Goal: Information Seeking & Learning: Check status

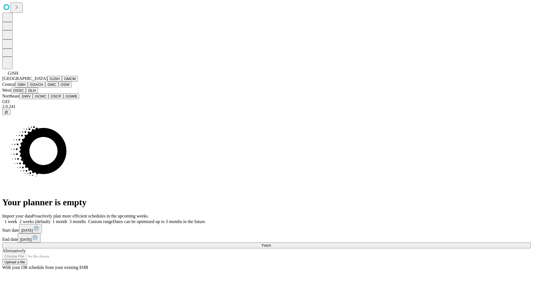
click at [47, 82] on button "GJSH" at bounding box center [54, 79] width 14 height 6
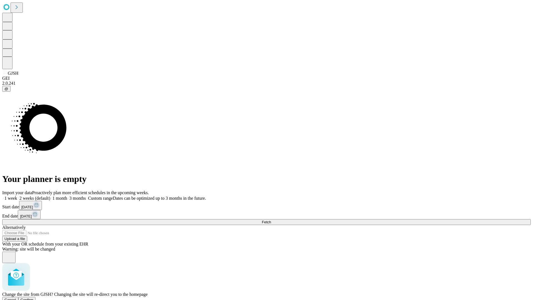
click at [34, 297] on span "Confirm" at bounding box center [27, 299] width 13 height 4
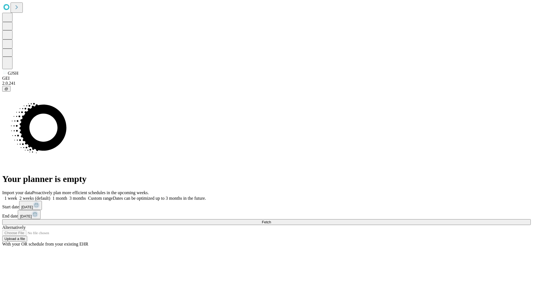
click at [67, 196] on label "1 month" at bounding box center [58, 198] width 17 height 5
click at [271, 220] on span "Fetch" at bounding box center [266, 222] width 9 height 4
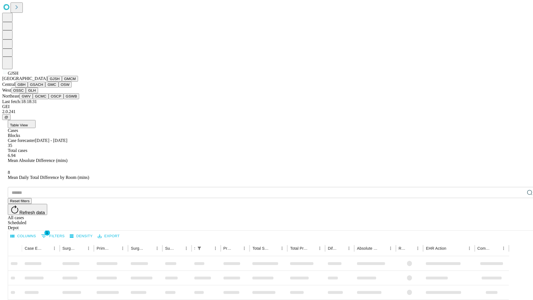
click at [62, 82] on button "GMCM" at bounding box center [70, 79] width 16 height 6
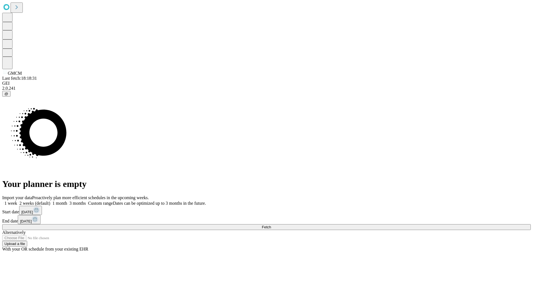
click at [67, 201] on label "1 month" at bounding box center [58, 203] width 17 height 5
click at [271, 225] on span "Fetch" at bounding box center [266, 227] width 9 height 4
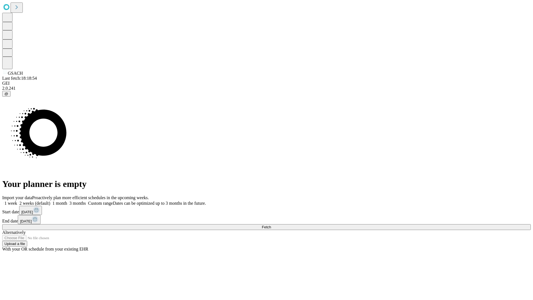
click at [67, 201] on label "1 month" at bounding box center [58, 203] width 17 height 5
click at [271, 225] on span "Fetch" at bounding box center [266, 227] width 9 height 4
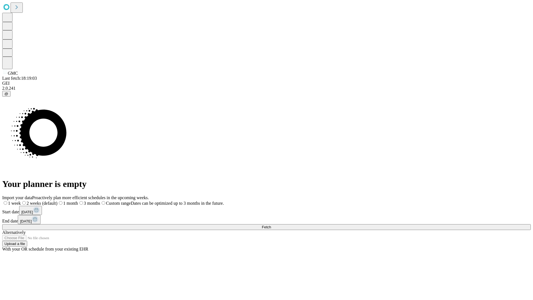
click at [78, 201] on label "1 month" at bounding box center [67, 203] width 21 height 5
click at [271, 225] on span "Fetch" at bounding box center [266, 227] width 9 height 4
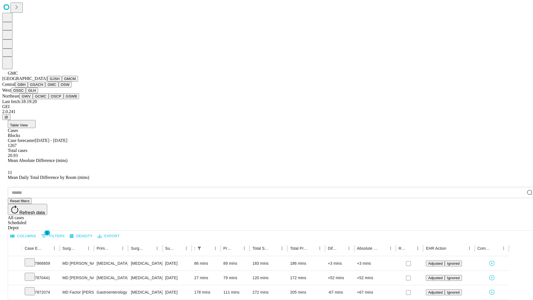
click at [59, 87] on button "OSW" at bounding box center [65, 85] width 13 height 6
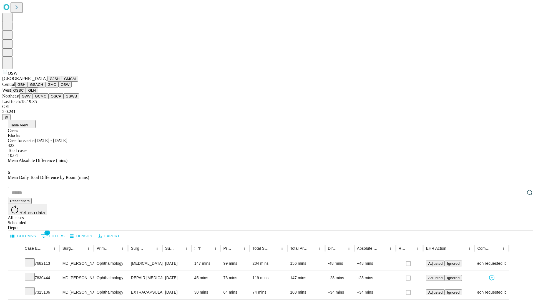
click at [26, 93] on button "OSSC" at bounding box center [18, 90] width 15 height 6
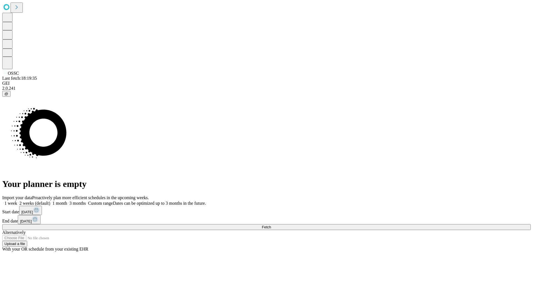
click at [67, 201] on label "1 month" at bounding box center [58, 203] width 17 height 5
click at [271, 225] on span "Fetch" at bounding box center [266, 227] width 9 height 4
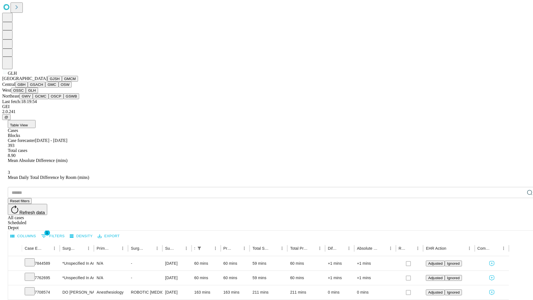
click at [33, 99] on button "GWV" at bounding box center [25, 96] width 13 height 6
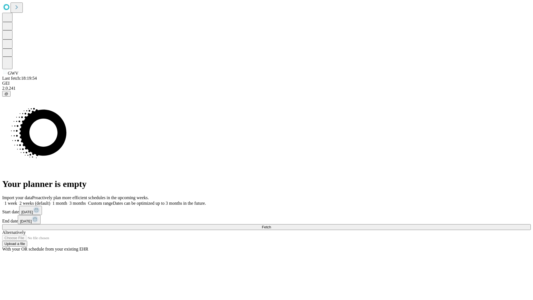
click at [271, 225] on span "Fetch" at bounding box center [266, 227] width 9 height 4
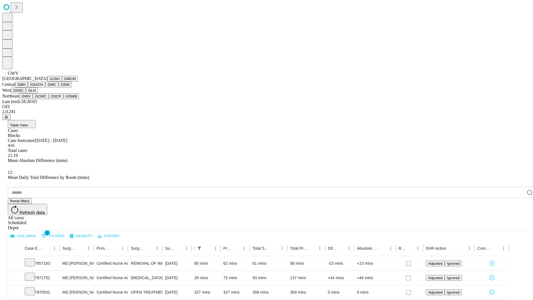
click at [43, 99] on button "GCMC" at bounding box center [41, 96] width 16 height 6
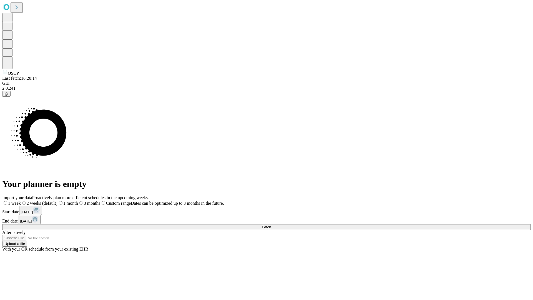
click at [78, 201] on label "1 month" at bounding box center [67, 203] width 21 height 5
click at [271, 225] on span "Fetch" at bounding box center [266, 227] width 9 height 4
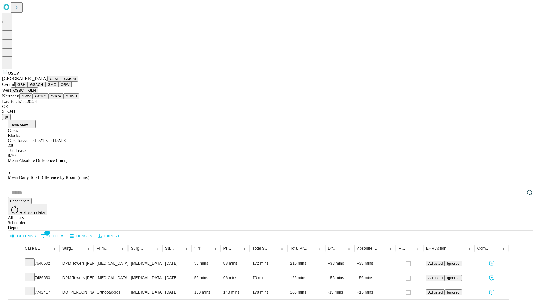
click at [64, 99] on button "GSWB" at bounding box center [72, 96] width 16 height 6
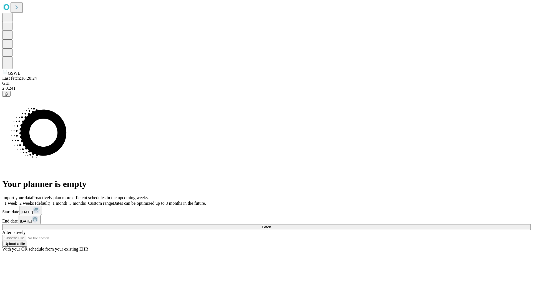
click at [67, 201] on label "1 month" at bounding box center [58, 203] width 17 height 5
click at [271, 225] on span "Fetch" at bounding box center [266, 227] width 9 height 4
